Goal: Task Accomplishment & Management: Manage account settings

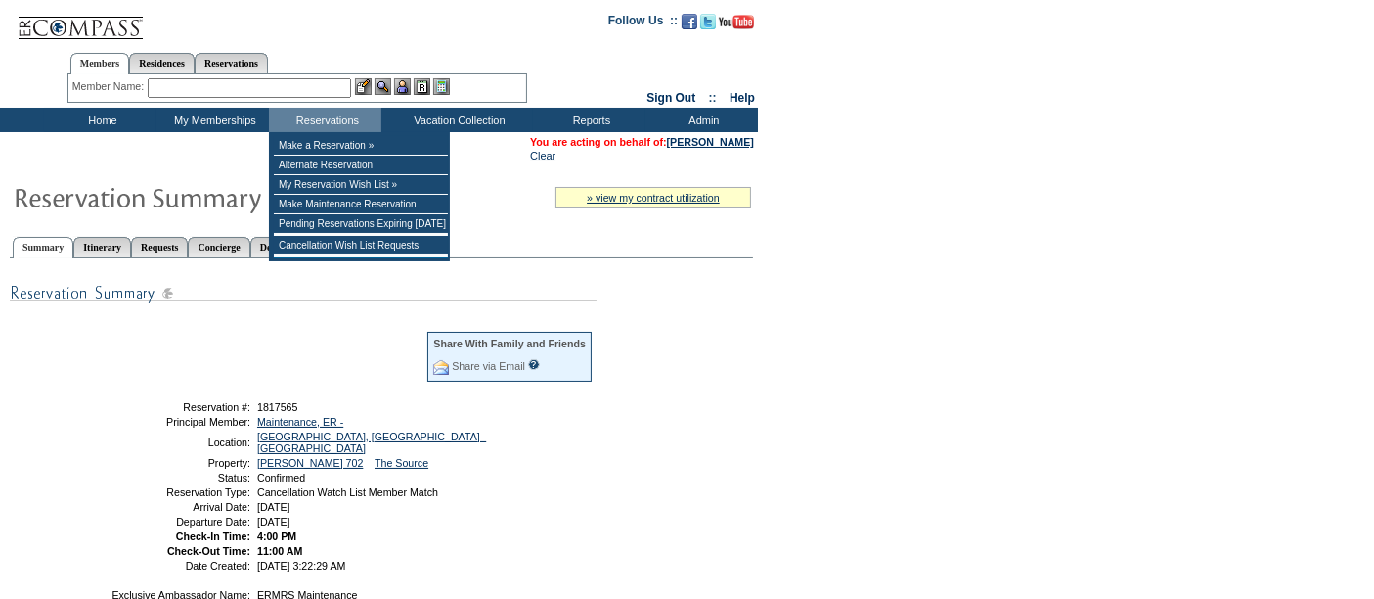
click at [298, 87] on input "text" at bounding box center [249, 88] width 203 height 20
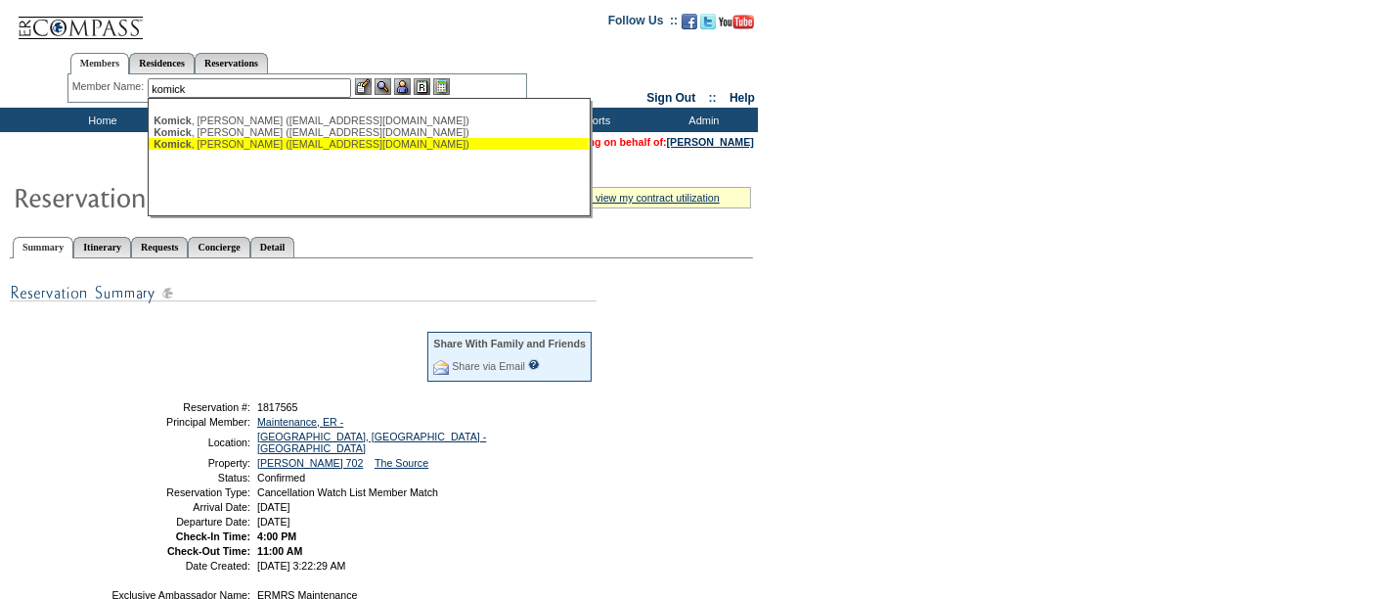
click at [275, 142] on div "[PERSON_NAME] ([EMAIL_ADDRESS][DOMAIN_NAME])" at bounding box center [369, 144] width 430 height 12
type input "[PERSON_NAME] ([EMAIL_ADDRESS][DOMAIN_NAME])"
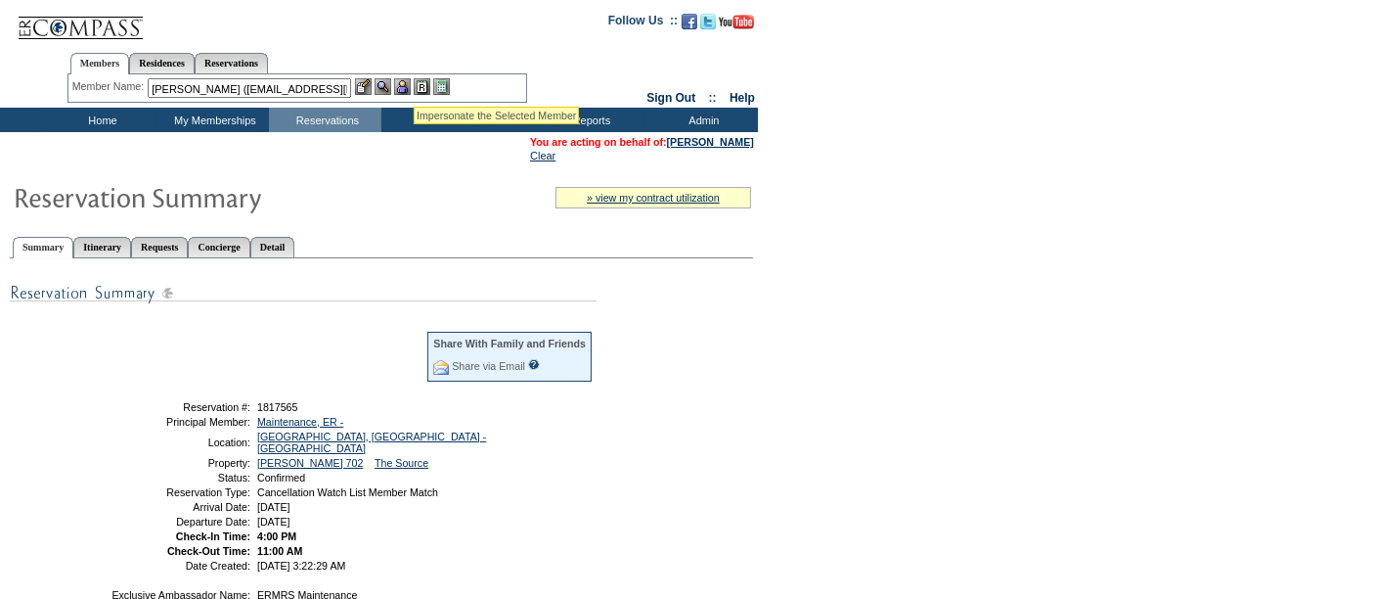
click at [408, 81] on img at bounding box center [402, 86] width 17 height 17
click at [387, 82] on img at bounding box center [383, 86] width 17 height 17
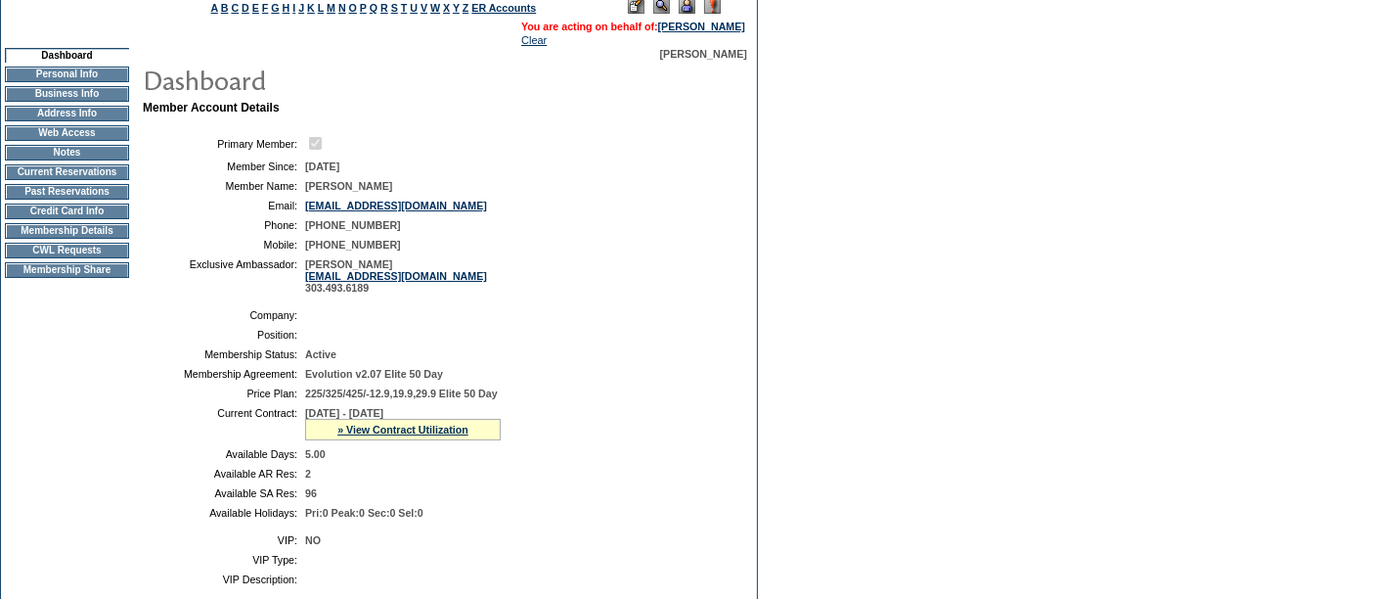
scroll to position [139, 0]
click at [59, 240] on td "Membership Details" at bounding box center [67, 232] width 124 height 16
